Goal: Task Accomplishment & Management: Complete application form

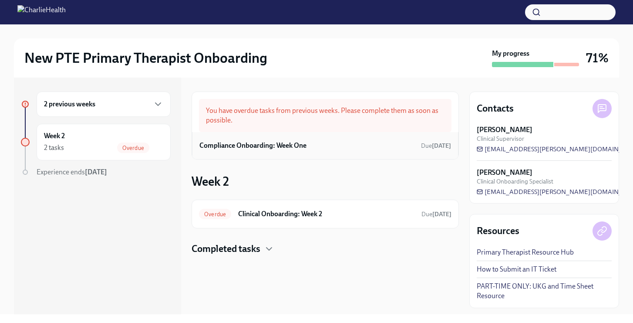
click at [374, 142] on div "Compliance Onboarding: Week One Due [DATE]" at bounding box center [325, 145] width 252 height 13
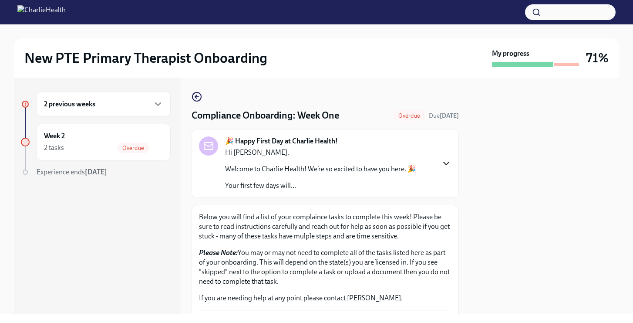
click at [448, 163] on icon "button" at bounding box center [446, 163] width 10 height 10
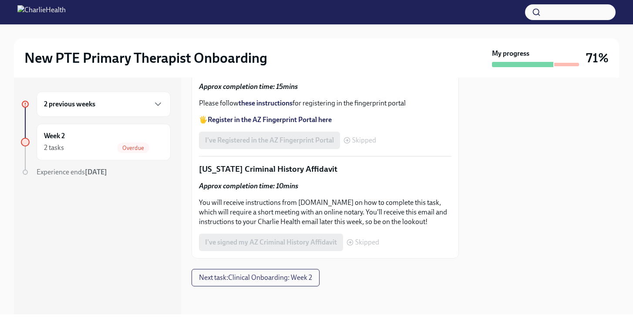
scroll to position [1398, 0]
click at [270, 281] on span "Next task : Clinical Onboarding: Week 2" at bounding box center [255, 277] width 113 height 9
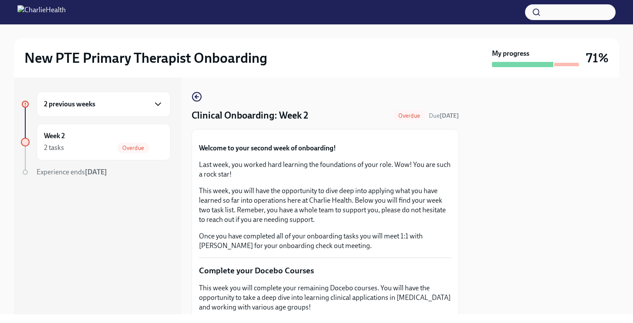
click at [158, 104] on icon "button" at bounding box center [157, 104] width 5 height 3
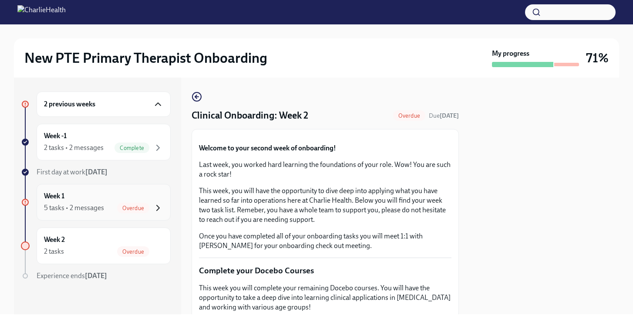
click at [158, 206] on icon "button" at bounding box center [158, 207] width 3 height 5
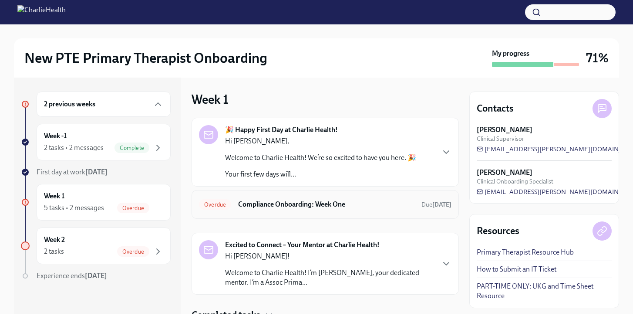
click at [290, 205] on h6 "Compliance Onboarding: Week One" at bounding box center [326, 204] width 176 height 10
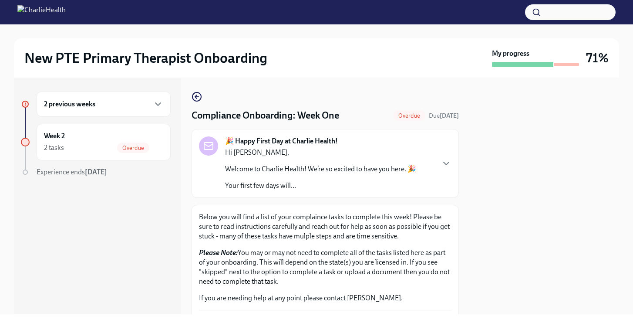
click at [97, 111] on div "2 previous weeks" at bounding box center [104, 103] width 134 height 25
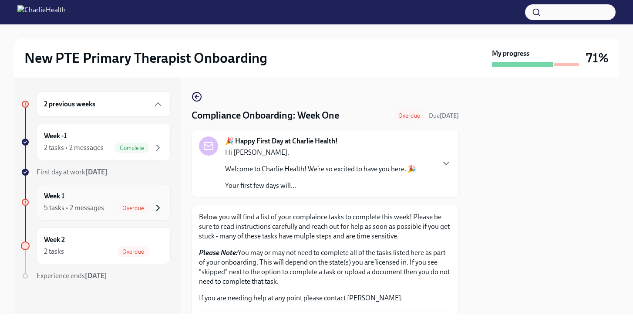
click at [158, 207] on icon "button" at bounding box center [158, 207] width 3 height 5
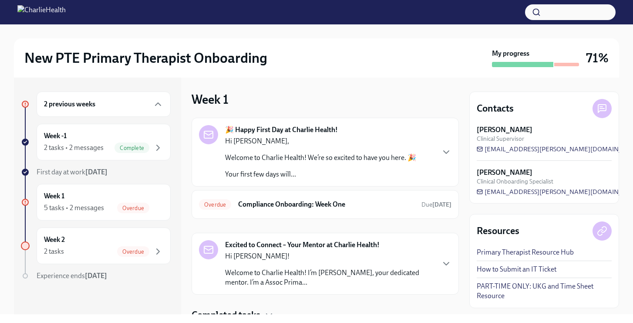
click at [407, 72] on div "New PTE Primary Therapist Onboarding My progress 71%" at bounding box center [316, 57] width 605 height 39
click at [447, 264] on icon "button" at bounding box center [446, 263] width 10 height 10
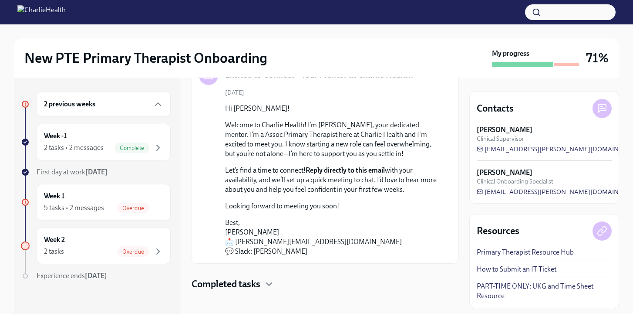
scroll to position [178, 0]
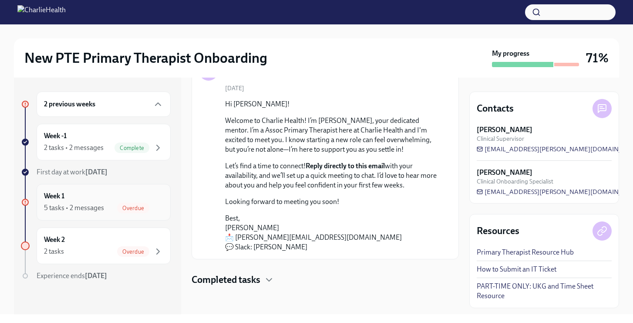
click at [91, 208] on div "5 tasks • 2 messages" at bounding box center [74, 208] width 60 height 10
click at [335, 276] on div "Completed tasks" at bounding box center [325, 279] width 267 height 13
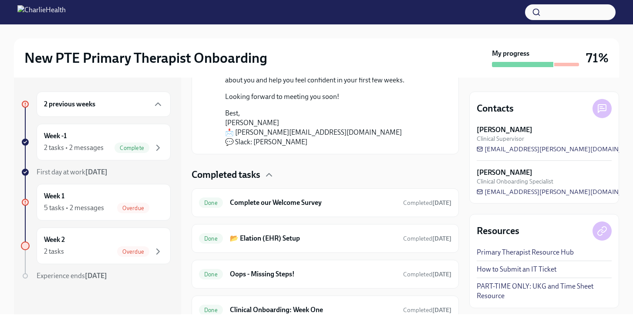
scroll to position [321, 0]
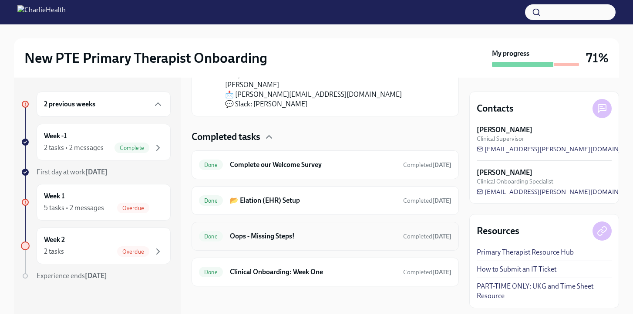
click at [312, 241] on div "Done Oops - Missing Steps! Completed [DATE]" at bounding box center [325, 236] width 253 height 14
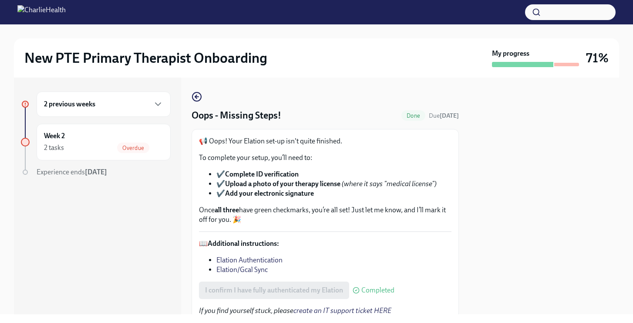
click at [352, 249] on div "📖 Additional instructions: Elation Authentication Elation/Gcal Sync" at bounding box center [325, 257] width 253 height 36
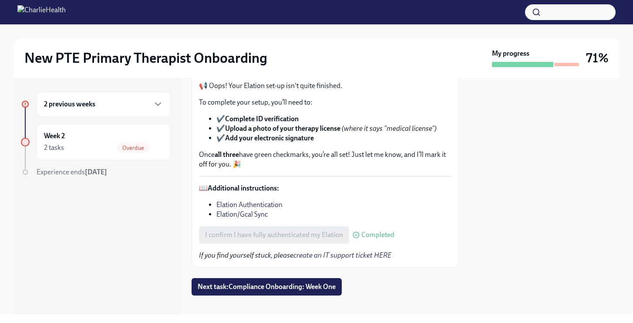
scroll to position [64, 0]
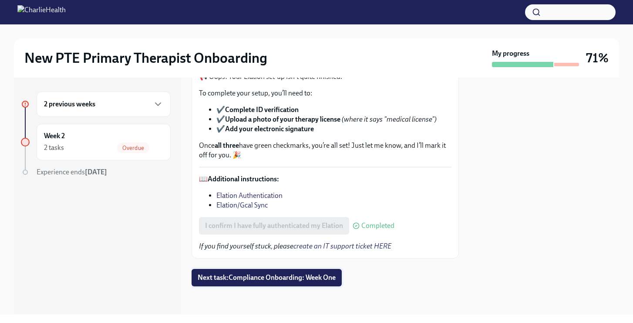
click at [277, 276] on span "Next task : Compliance Onboarding: Week One" at bounding box center [267, 277] width 138 height 9
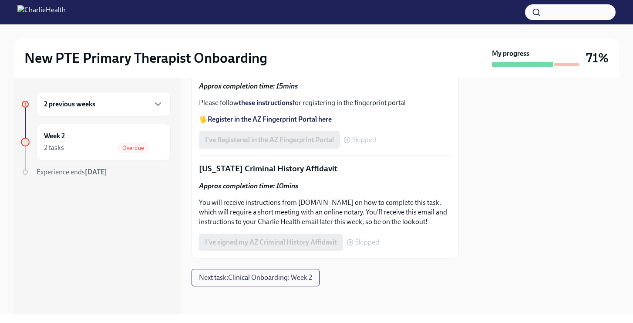
scroll to position [716, 0]
click at [270, 283] on button "Next task : Clinical Onboarding: Week 2" at bounding box center [256, 277] width 128 height 17
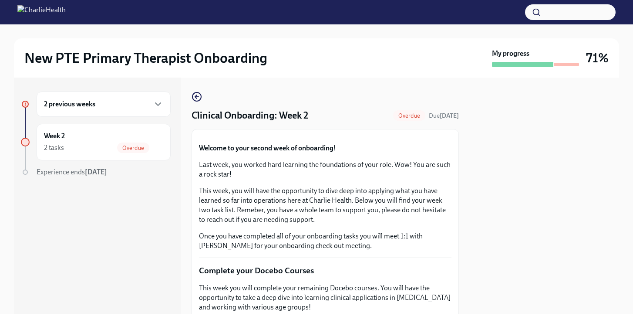
click at [399, 136] on button "Zoom image" at bounding box center [325, 136] width 253 height 0
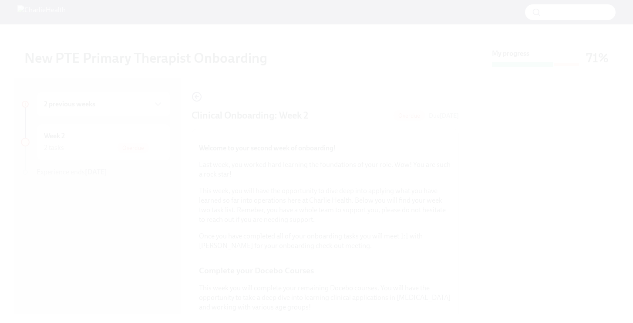
click at [398, 192] on button "Unzoom image" at bounding box center [316, 161] width 633 height 323
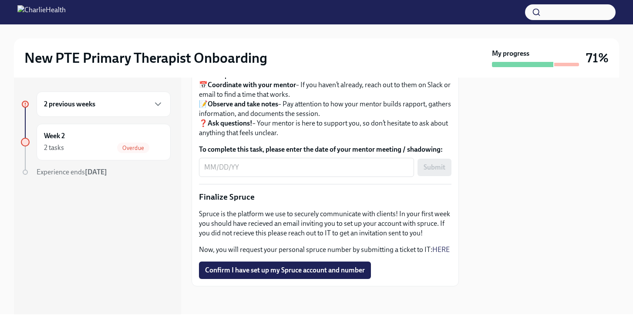
scroll to position [1030, 0]
click at [320, 271] on span "Confirm I have set up my Spruce account and number" at bounding box center [285, 270] width 160 height 9
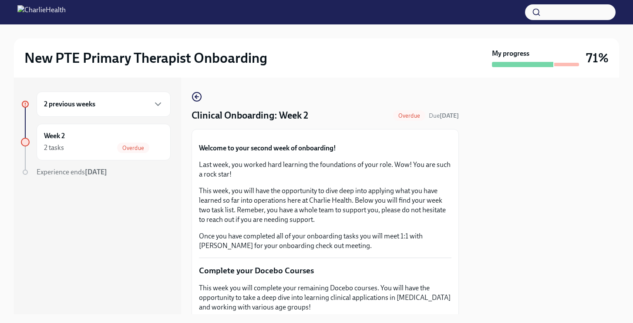
click at [421, 136] on button "Zoom image" at bounding box center [325, 136] width 253 height 0
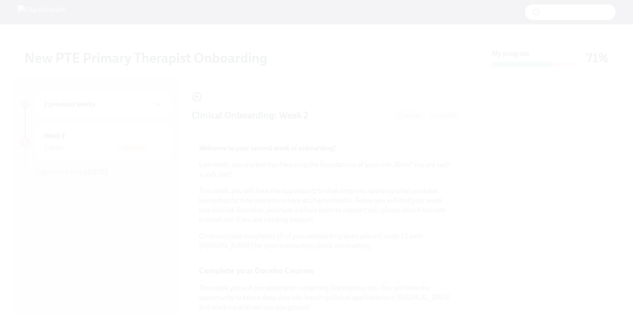
click at [419, 225] on button "Unzoom image" at bounding box center [316, 161] width 633 height 323
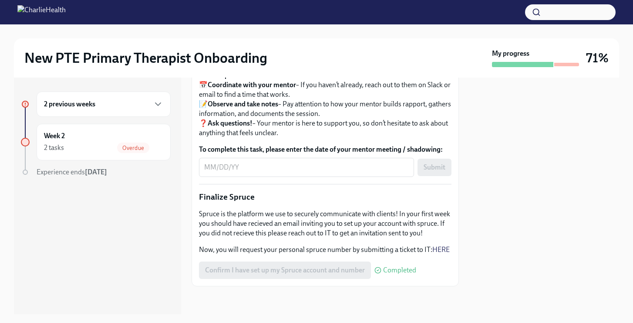
scroll to position [1010, 0]
click at [438, 253] on link "HERE" at bounding box center [440, 249] width 17 height 8
click at [482, 137] on div at bounding box center [544, 195] width 150 height 236
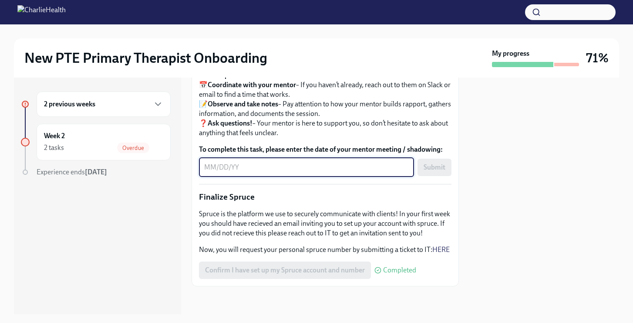
click at [284, 172] on textarea "To complete this task, please enter the date of your mentor meeting / shadowing:" at bounding box center [306, 167] width 205 height 10
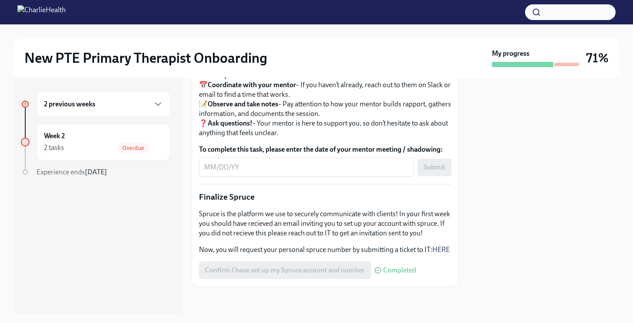
click at [585, 147] on div at bounding box center [544, 195] width 150 height 236
click at [400, 138] on p "Next Steps: 📅 Coordinate with your mentor – If you haven’t already, reach out t…" at bounding box center [325, 104] width 253 height 67
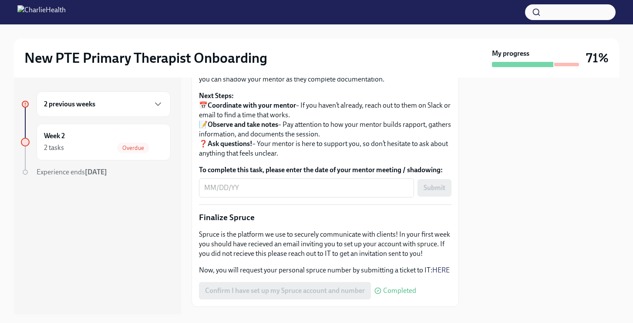
scroll to position [906, 0]
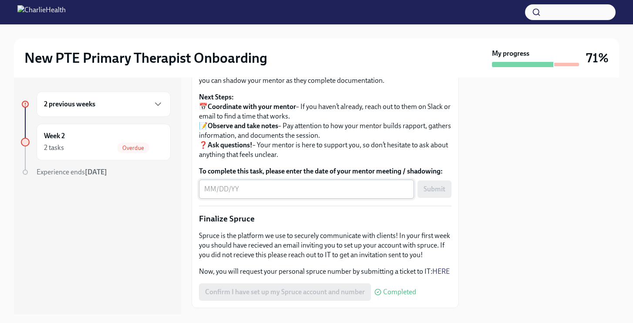
click at [240, 194] on textarea "To complete this task, please enter the date of your mentor meeting / shadowing:" at bounding box center [306, 189] width 205 height 10
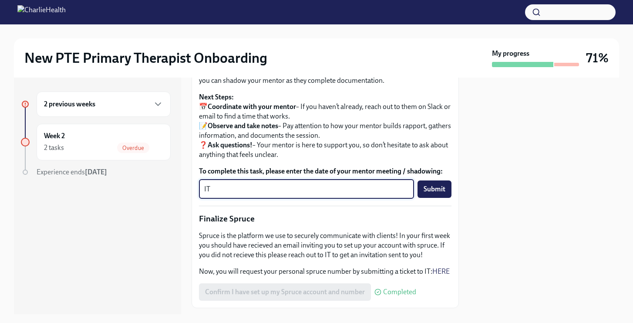
type textarea "I"
type textarea "[DATE]"
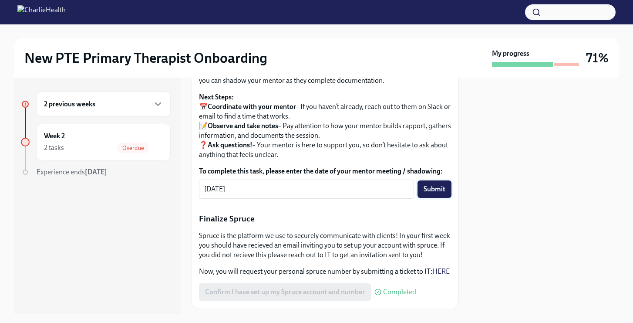
click at [441, 193] on span "Submit" at bounding box center [435, 189] width 22 height 9
click at [581, 225] on div at bounding box center [544, 195] width 150 height 236
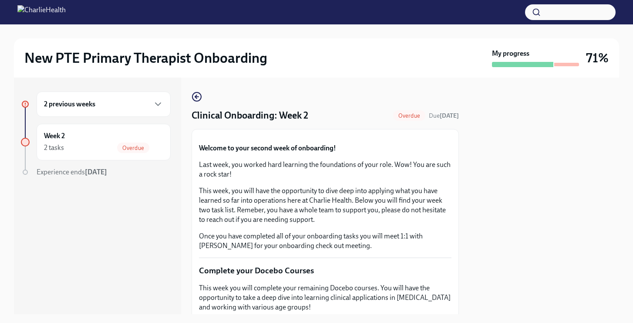
click at [569, 209] on div at bounding box center [544, 195] width 150 height 236
click at [114, 108] on div "2 previous weeks" at bounding box center [103, 104] width 119 height 10
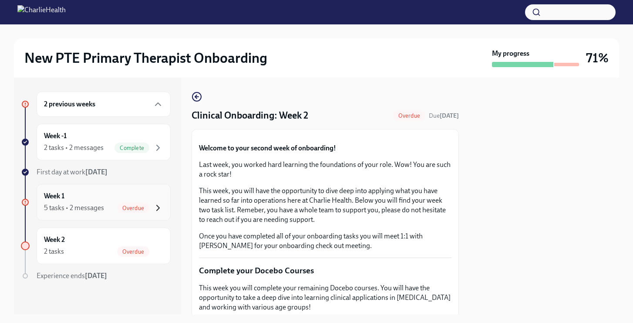
click at [158, 207] on icon "button" at bounding box center [158, 207] width 10 height 10
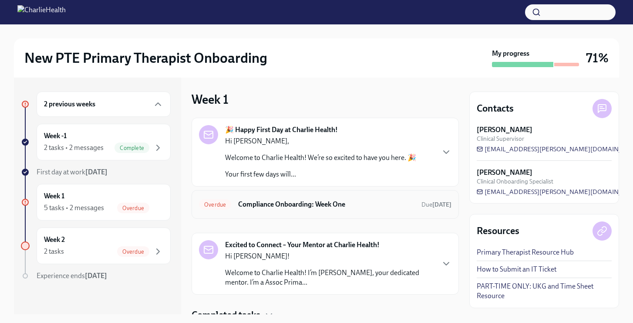
click at [290, 205] on h6 "Compliance Onboarding: Week One" at bounding box center [326, 204] width 176 height 10
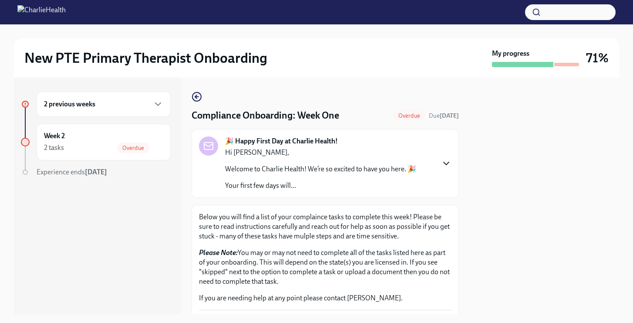
click at [448, 162] on icon "button" at bounding box center [446, 163] width 5 height 3
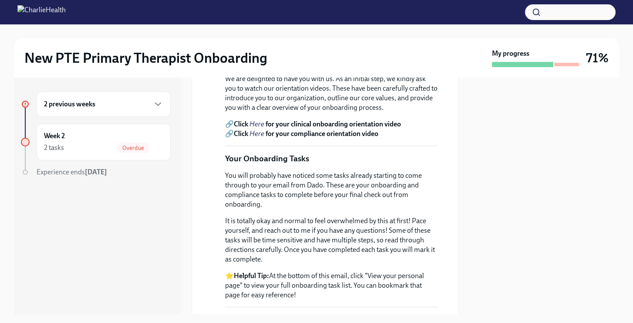
scroll to position [318, 0]
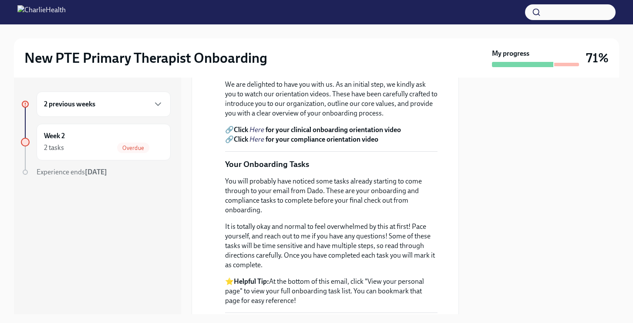
click at [487, 131] on div at bounding box center [544, 195] width 150 height 236
click at [407, 143] on div "Hi [PERSON_NAME], Welcome to Charlie Health! We’re so excited to have you here.…" at bounding box center [331, 169] width 212 height 627
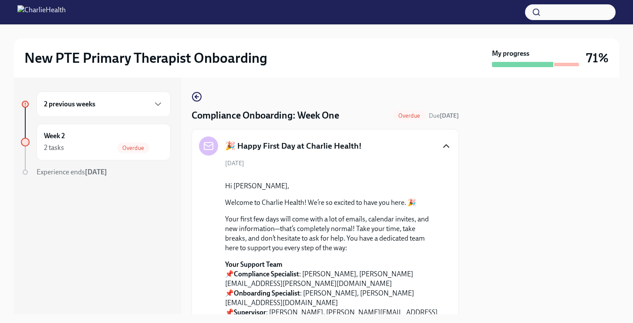
scroll to position [0, 0]
click at [427, 174] on div at bounding box center [331, 174] width 212 height 0
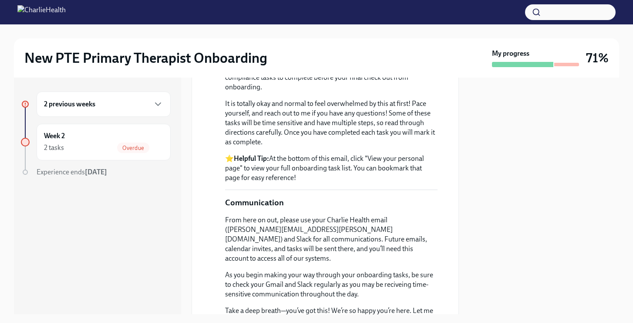
scroll to position [453, 0]
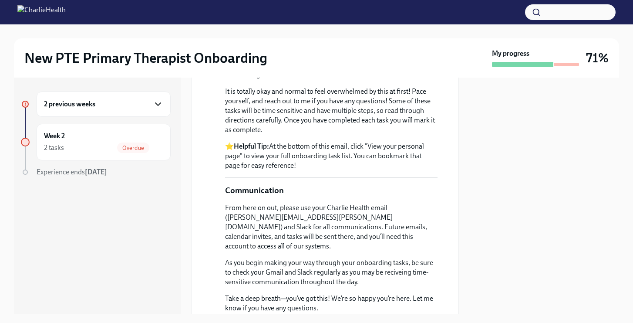
click at [157, 105] on icon "button" at bounding box center [158, 104] width 10 height 10
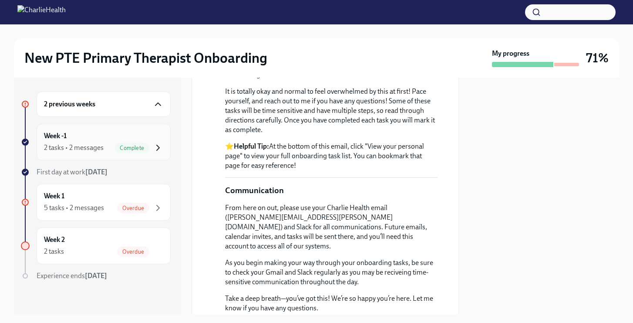
click at [157, 147] on icon "button" at bounding box center [158, 147] width 10 height 10
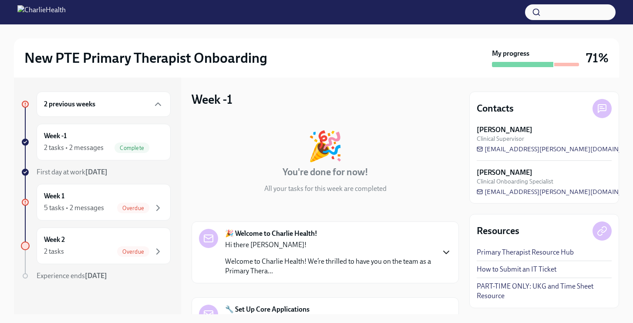
click at [447, 253] on icon "button" at bounding box center [446, 252] width 5 height 3
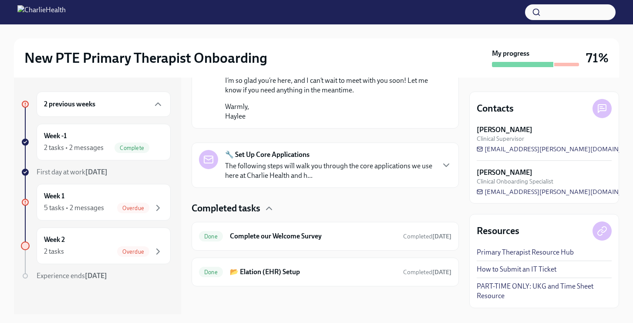
scroll to position [711, 0]
click at [448, 166] on icon "button" at bounding box center [446, 165] width 10 height 10
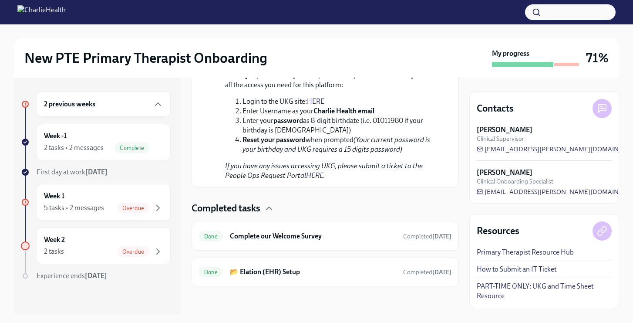
scroll to position [1360, 0]
click at [143, 208] on span "Overdue" at bounding box center [133, 208] width 32 height 7
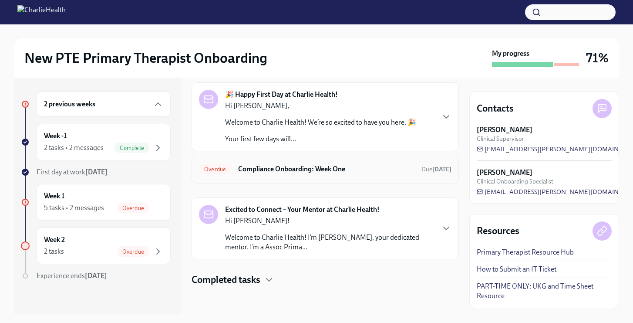
click at [353, 173] on h6 "Compliance Onboarding: Week One" at bounding box center [326, 169] width 176 height 10
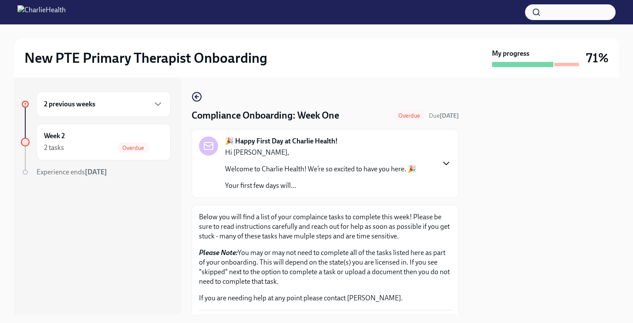
click at [446, 164] on icon "button" at bounding box center [446, 163] width 5 height 3
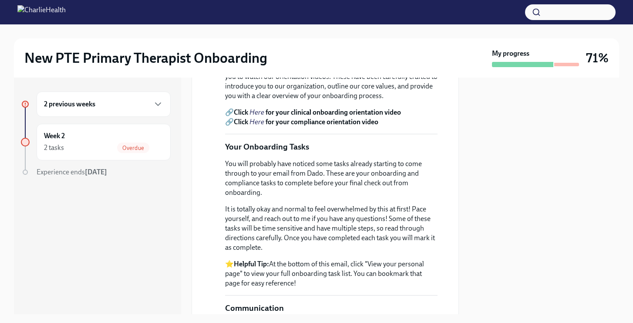
scroll to position [348, 0]
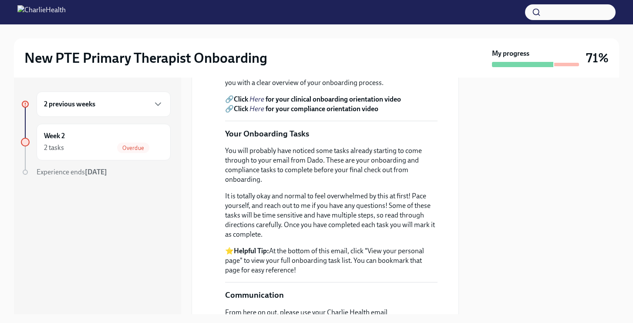
click at [256, 103] on em "Here" at bounding box center [256, 99] width 15 height 8
click at [260, 113] on em "Here" at bounding box center [256, 108] width 15 height 8
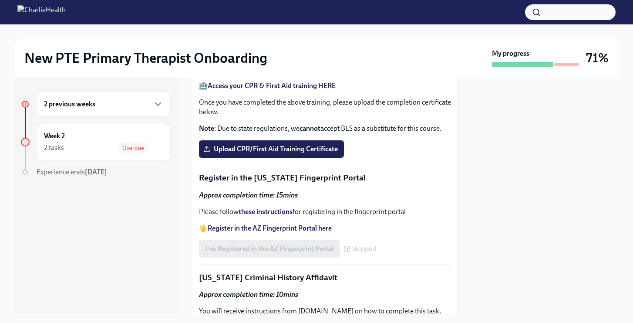
scroll to position [1045, 0]
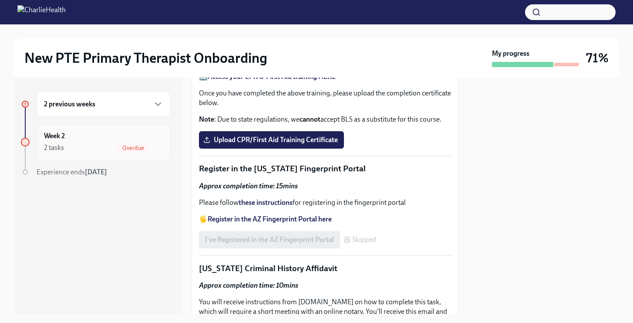
click at [102, 134] on div "Week 2 2 tasks Overdue" at bounding box center [103, 142] width 119 height 22
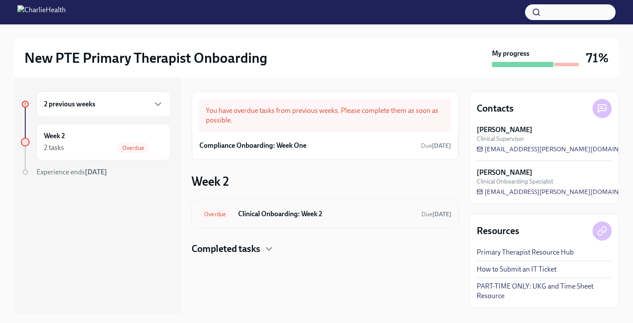
click at [372, 210] on h6 "Clinical Onboarding: Week 2" at bounding box center [326, 214] width 176 height 10
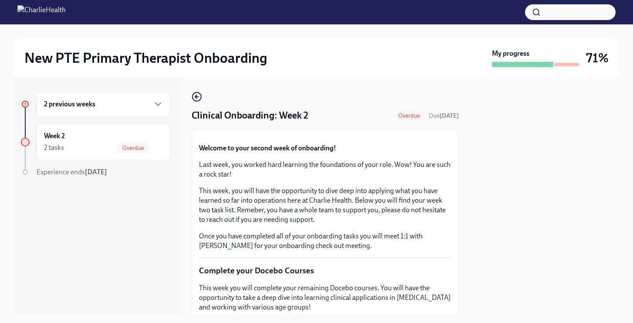
click at [421, 136] on button "Zoom image" at bounding box center [325, 136] width 253 height 0
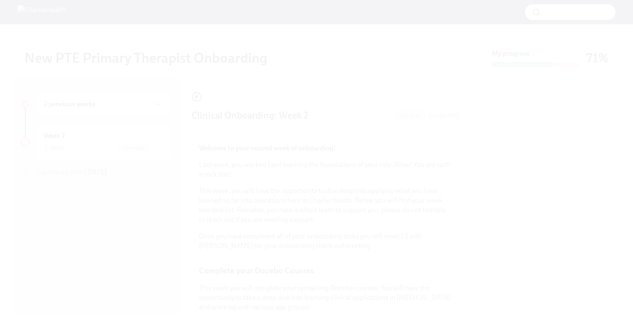
click at [421, 216] on button "Unzoom image" at bounding box center [316, 161] width 633 height 323
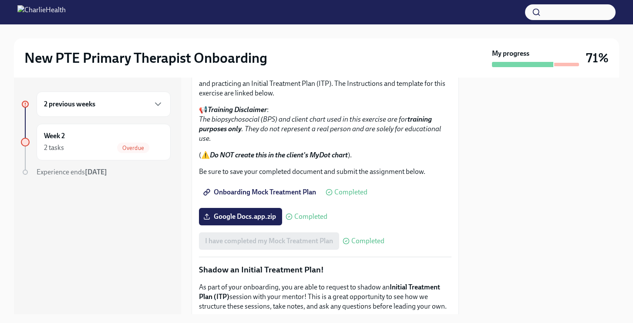
scroll to position [662, 0]
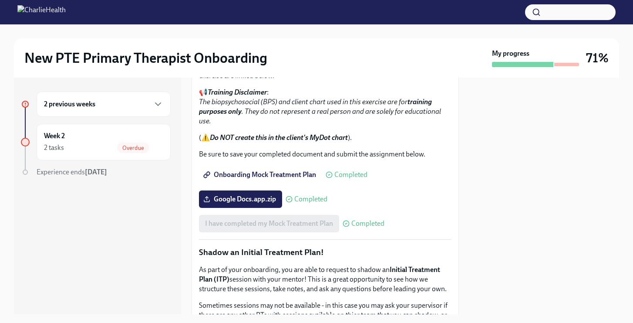
click at [606, 202] on div at bounding box center [544, 195] width 150 height 236
click at [533, 172] on div at bounding box center [544, 195] width 150 height 236
click at [568, 154] on div at bounding box center [544, 195] width 150 height 236
